Goal: Information Seeking & Learning: Learn about a topic

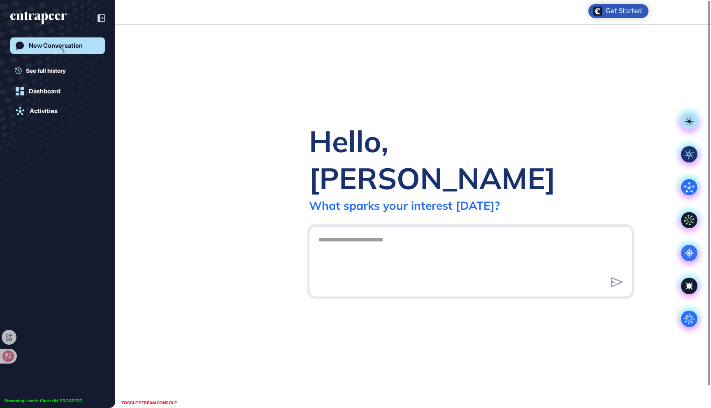
scroll to position [0, 0]
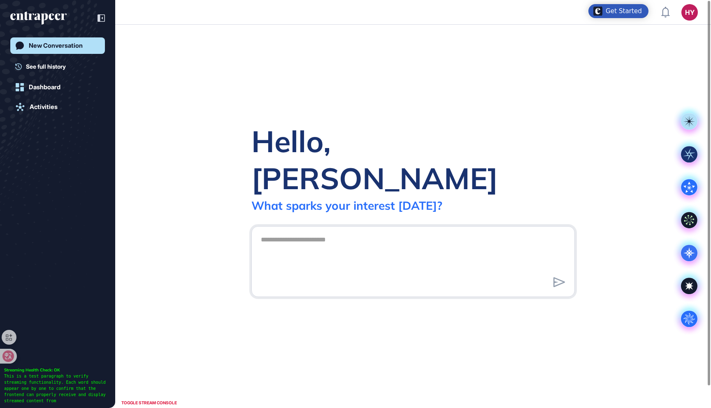
click at [544, 103] on div "Hello, [PERSON_NAME] What sparks your interest [DATE]? .cls-2{fill:#fff}" at bounding box center [413, 217] width 596 height 384
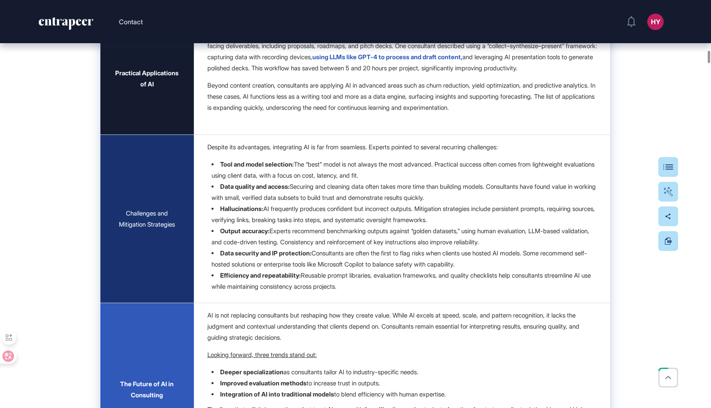
scroll to position [4378, 0]
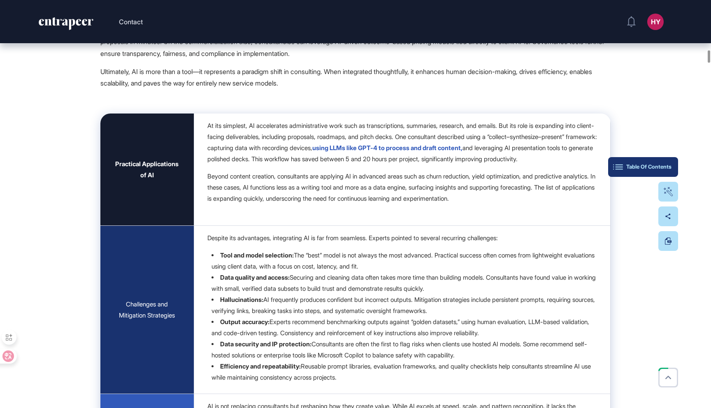
click at [668, 172] on button "Table Of Contents" at bounding box center [643, 167] width 70 height 20
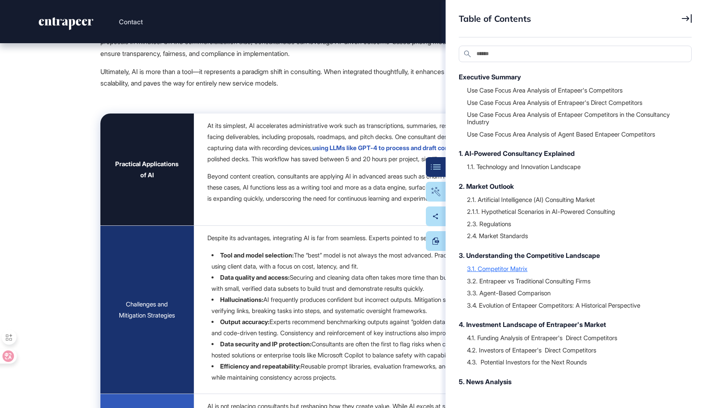
click at [524, 266] on div "3.1. Competitor Matrix" at bounding box center [575, 269] width 216 height 8
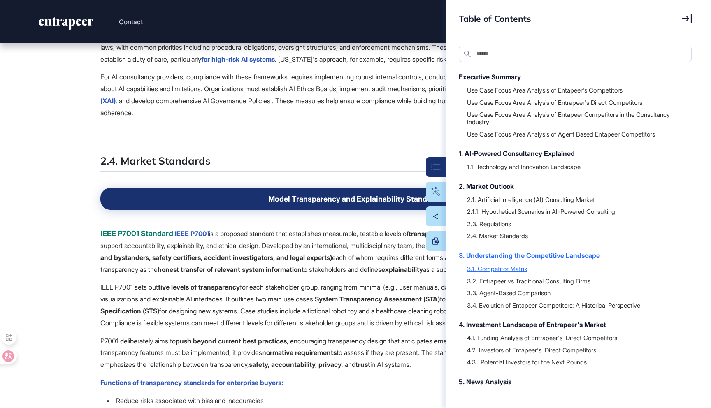
scroll to position [20312, 0]
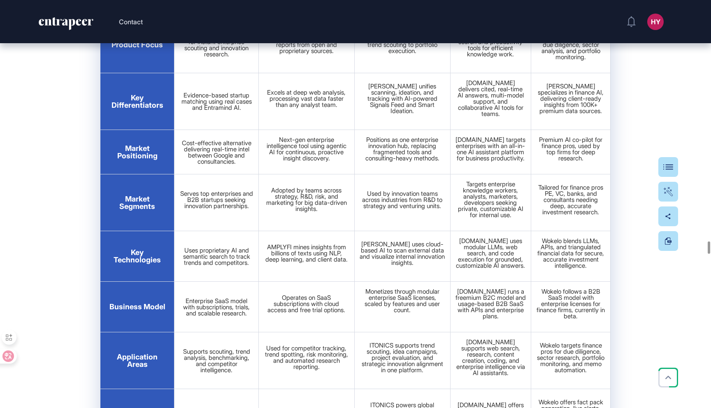
scroll to position [21191, 0]
